Goal: Task Accomplishment & Management: Use online tool/utility

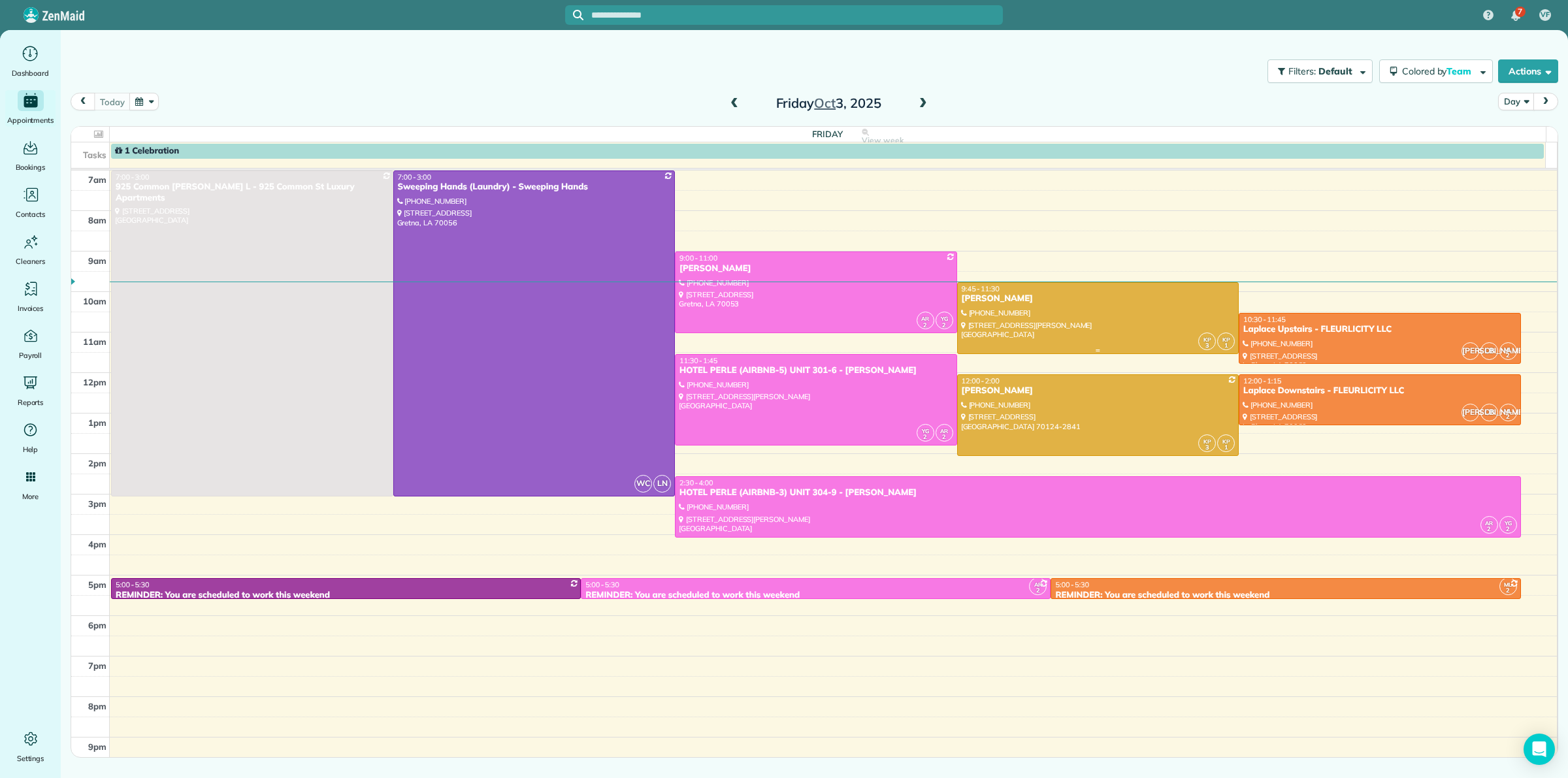
click at [1033, 291] on div "9:45 - 11:30" at bounding box center [1098, 288] width 275 height 9
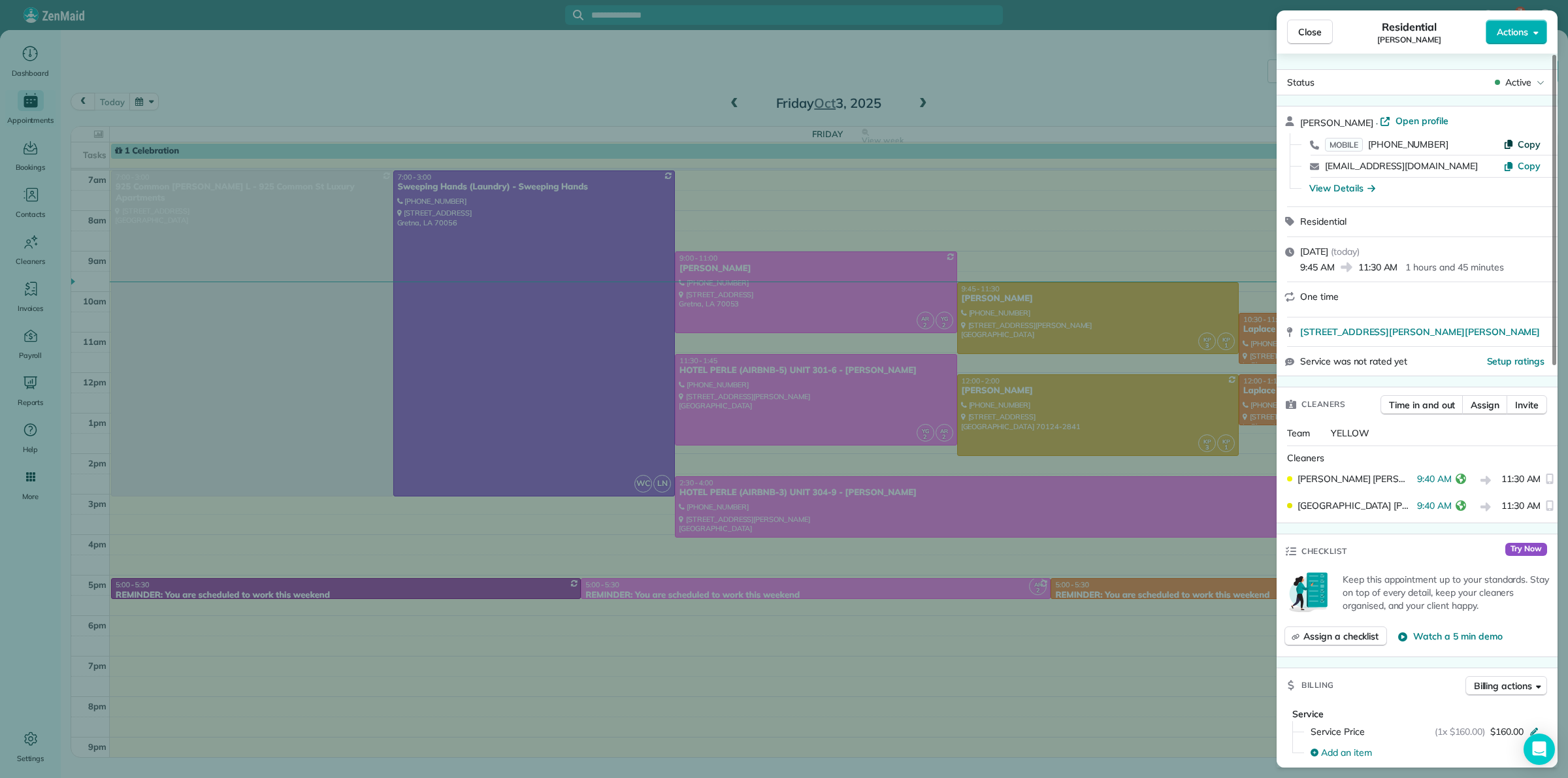
click at [1510, 144] on icon "button" at bounding box center [1508, 144] width 8 height 9
click at [1315, 33] on span "Close" at bounding box center [1310, 32] width 23 height 13
